Goal: Check status: Check status

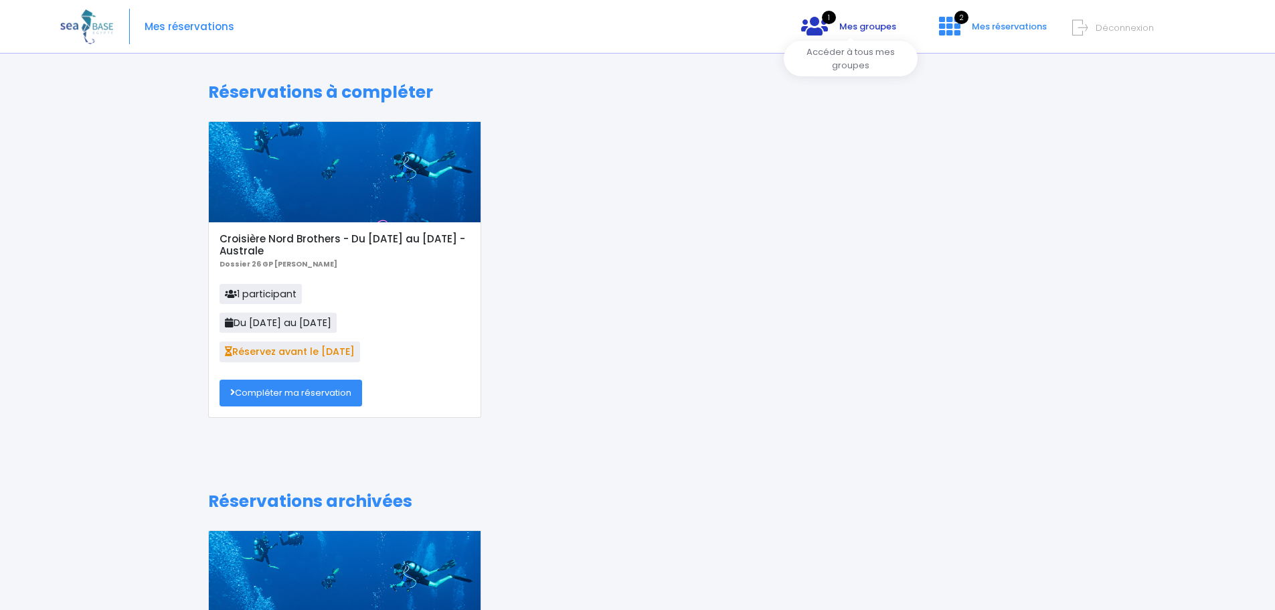
click at [819, 16] on icon at bounding box center [814, 25] width 27 height 21
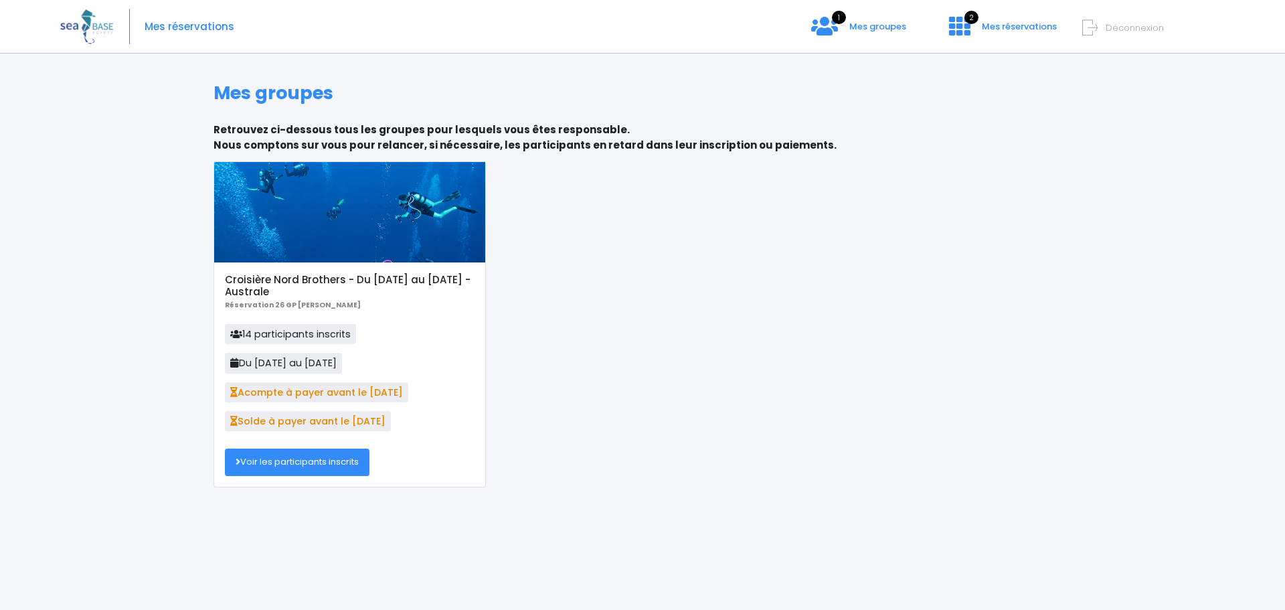
click at [306, 457] on link "Voir les participants inscrits" at bounding box center [297, 461] width 145 height 27
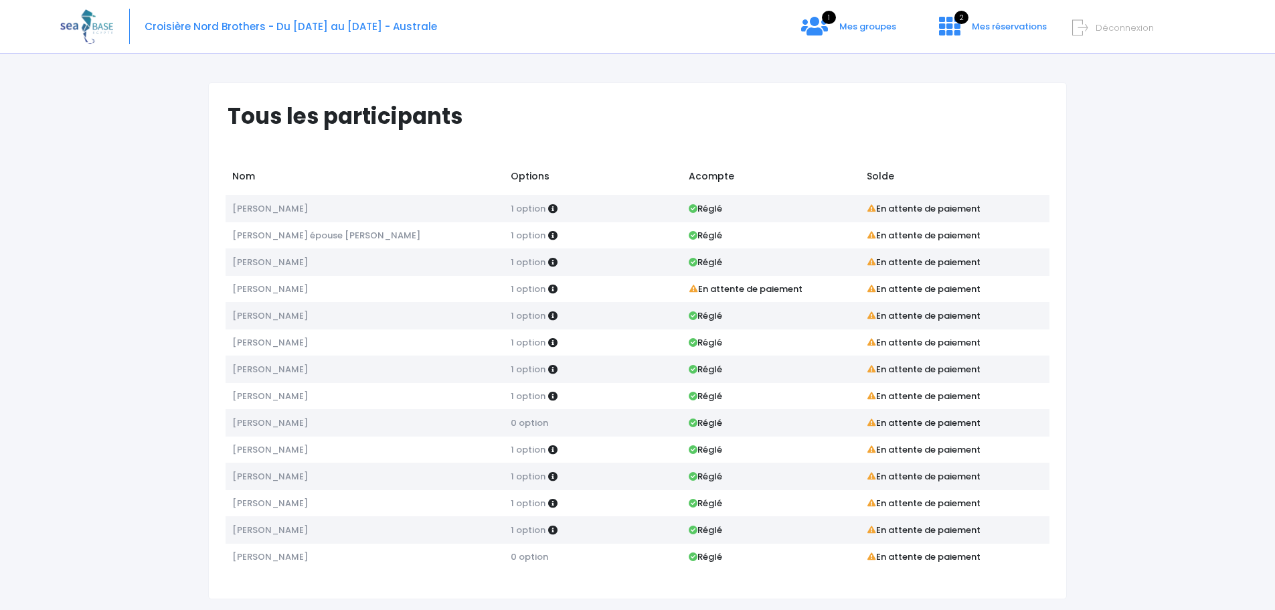
scroll to position [23, 0]
